Goal: Task Accomplishment & Management: Use online tool/utility

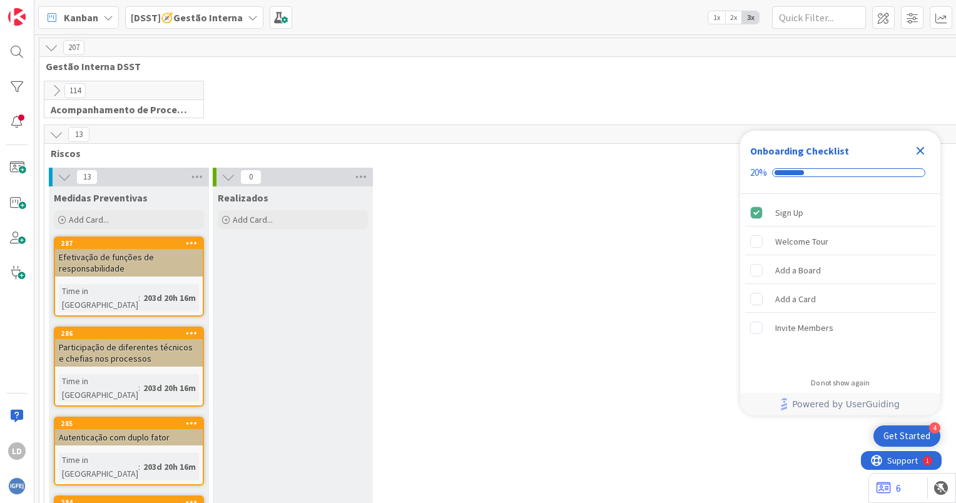
click at [248, 14] on icon at bounding box center [253, 18] width 10 height 10
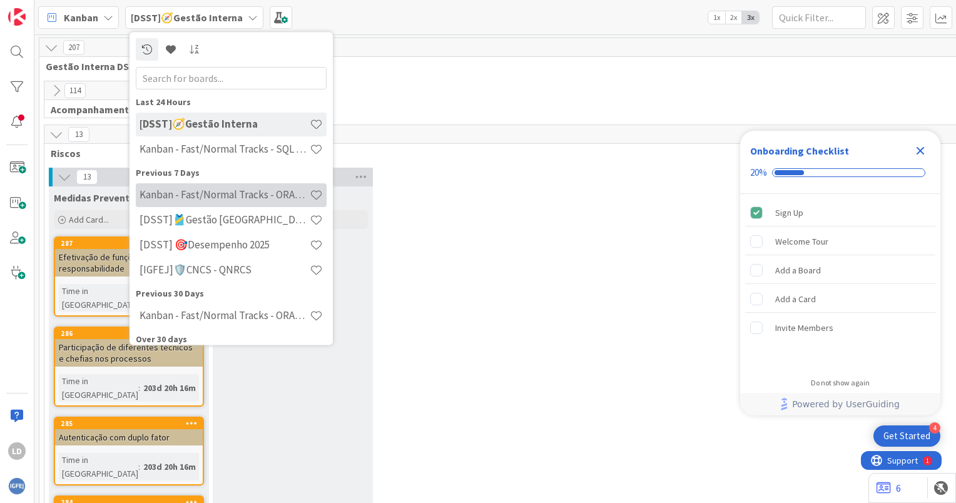
click at [221, 192] on h4 "Kanban - Fast/Normal Tracks - ORACLE TEAM | IGFEJ" at bounding box center [224, 195] width 170 height 13
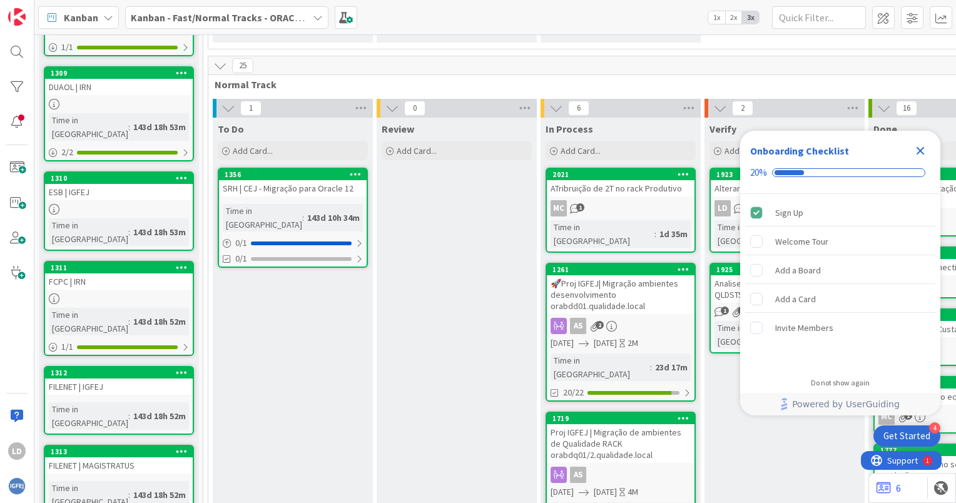
click at [921, 151] on icon "Close Checklist" at bounding box center [920, 151] width 8 height 8
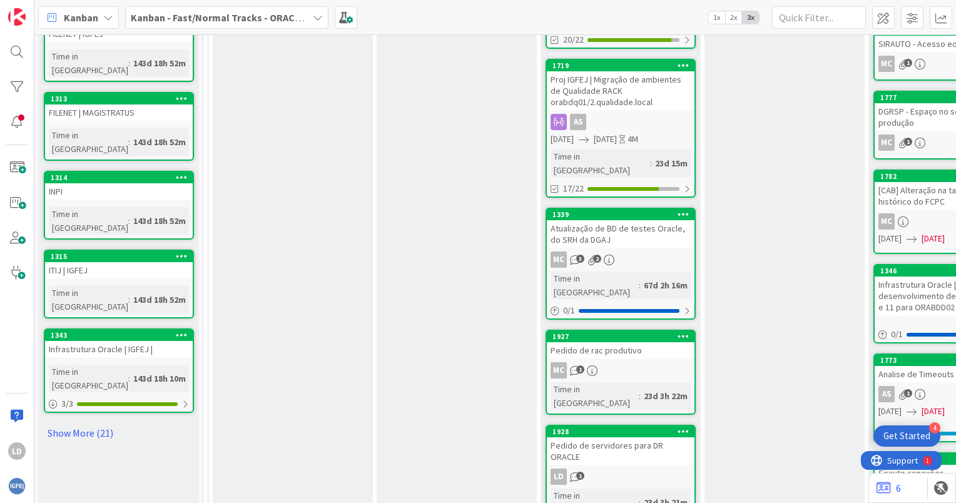
scroll to position [673, 0]
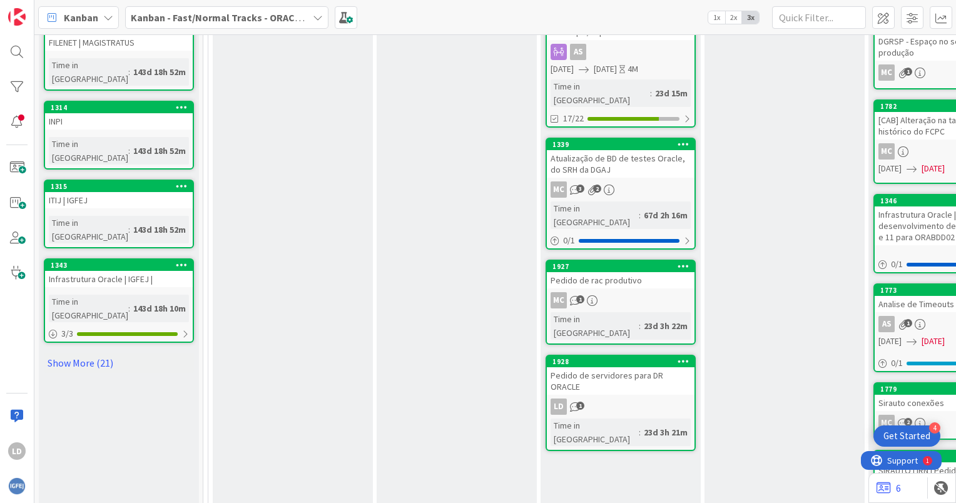
click at [642, 367] on div "Pedido de servidores para DR ORACLE" at bounding box center [621, 381] width 148 height 28
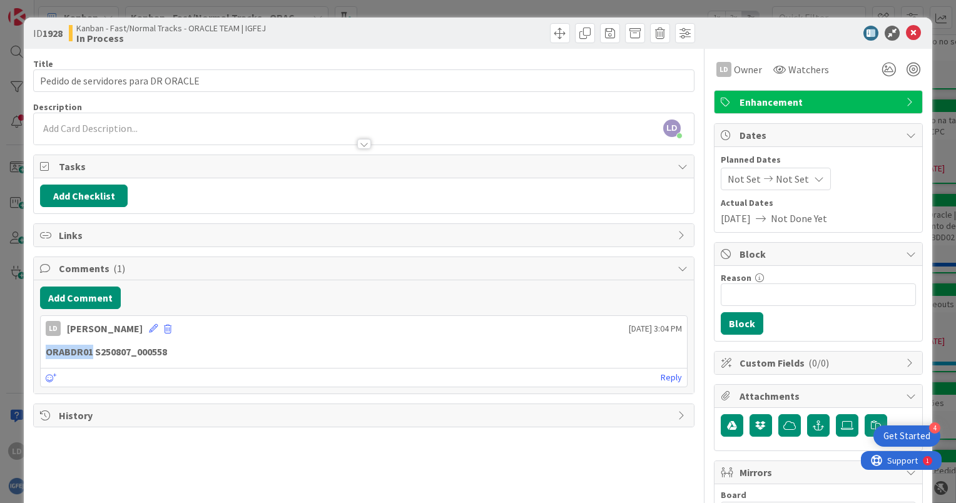
drag, startPoint x: 90, startPoint y: 350, endPoint x: 36, endPoint y: 350, distance: 53.8
click at [36, 350] on div "Add Comment LD [PERSON_NAME] [DATE] 3:04 PM ORABDR01 S250807_000558 [DATE] 3:04…" at bounding box center [364, 336] width 660 height 113
copy strong "ORABDR01"
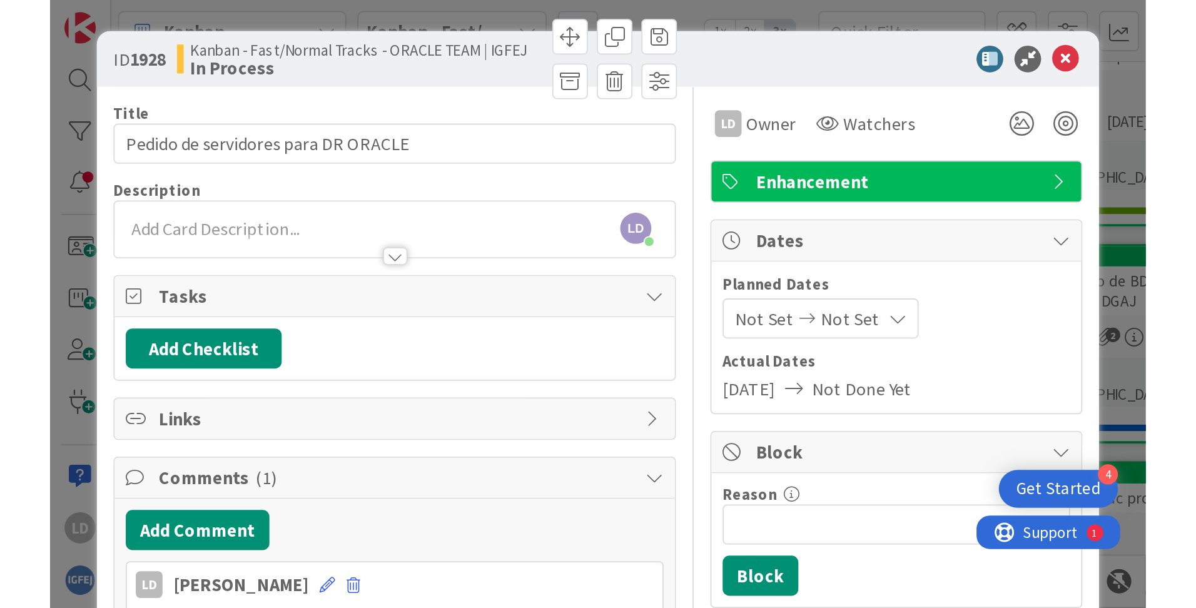
scroll to position [627, 0]
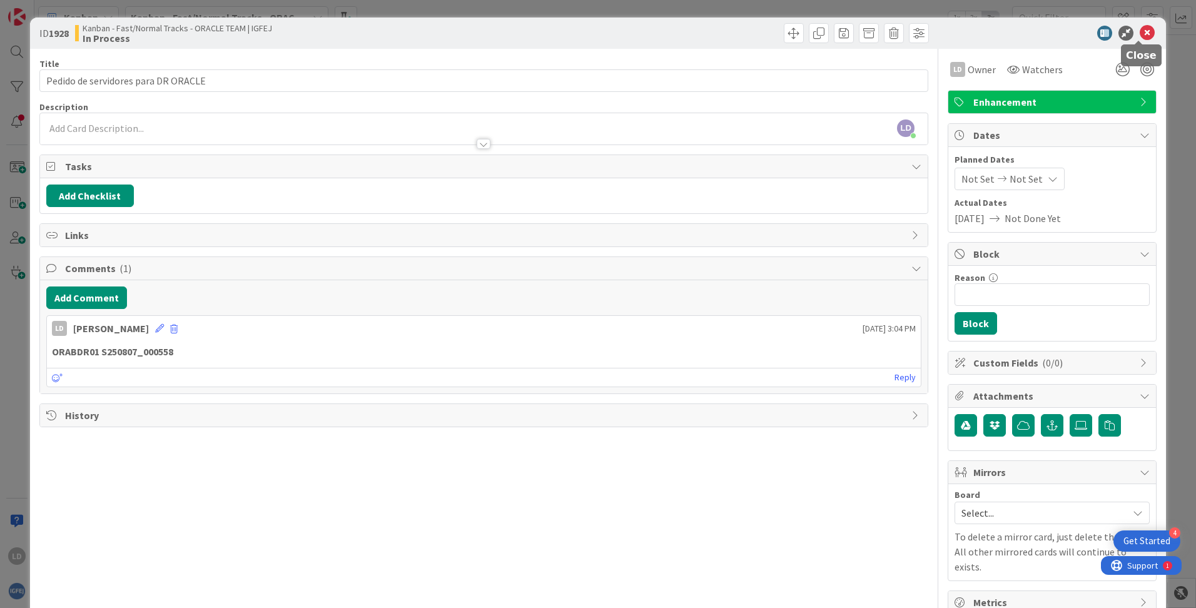
click at [955, 36] on icon at bounding box center [1147, 33] width 15 height 15
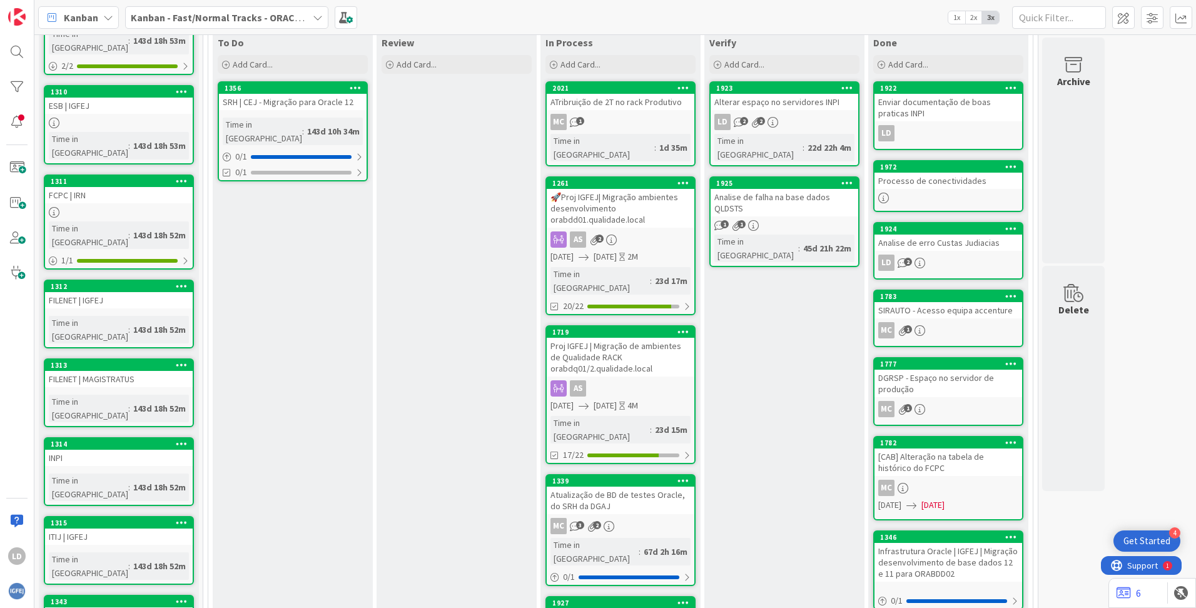
scroll to position [309, 0]
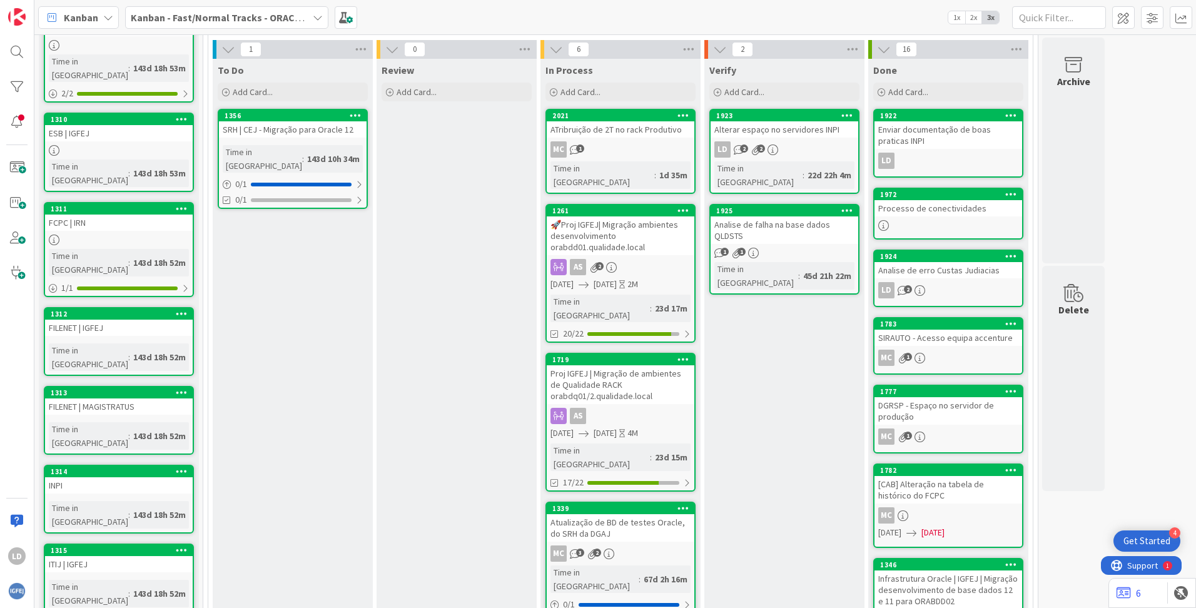
click at [317, 15] on icon at bounding box center [318, 18] width 10 height 10
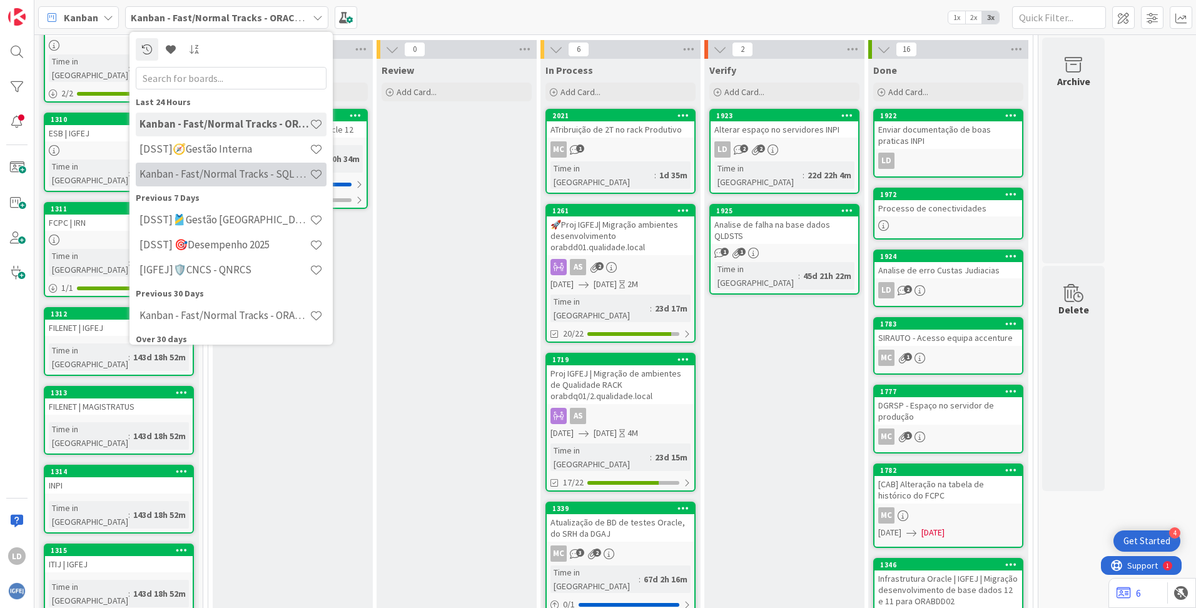
click at [269, 172] on h4 "Kanban - Fast/Normal Tracks - SQL SERVER" at bounding box center [224, 174] width 170 height 13
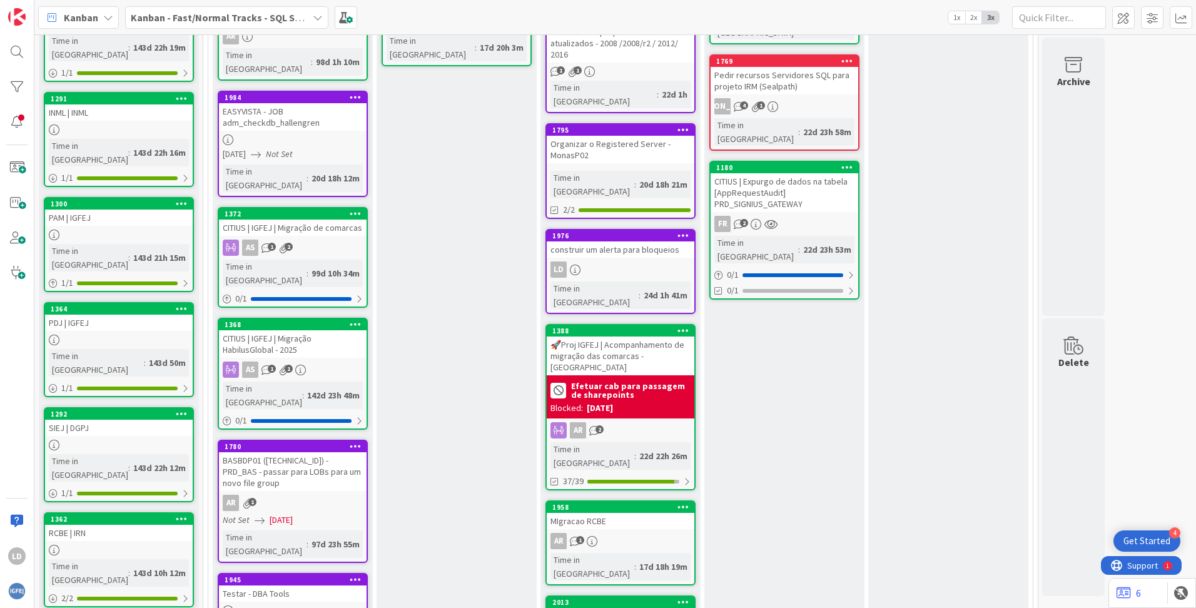
scroll to position [443, 0]
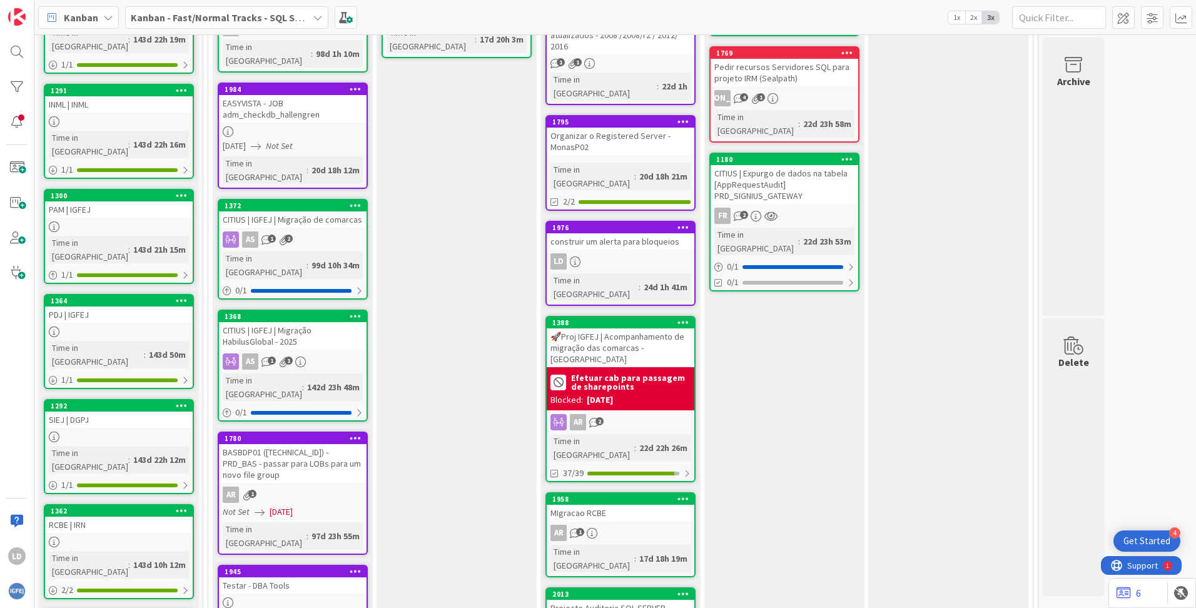
drag, startPoint x: 1188, startPoint y: 304, endPoint x: 47, endPoint y: 3, distance: 1180.4
